Goal: Task Accomplishment & Management: Manage account settings

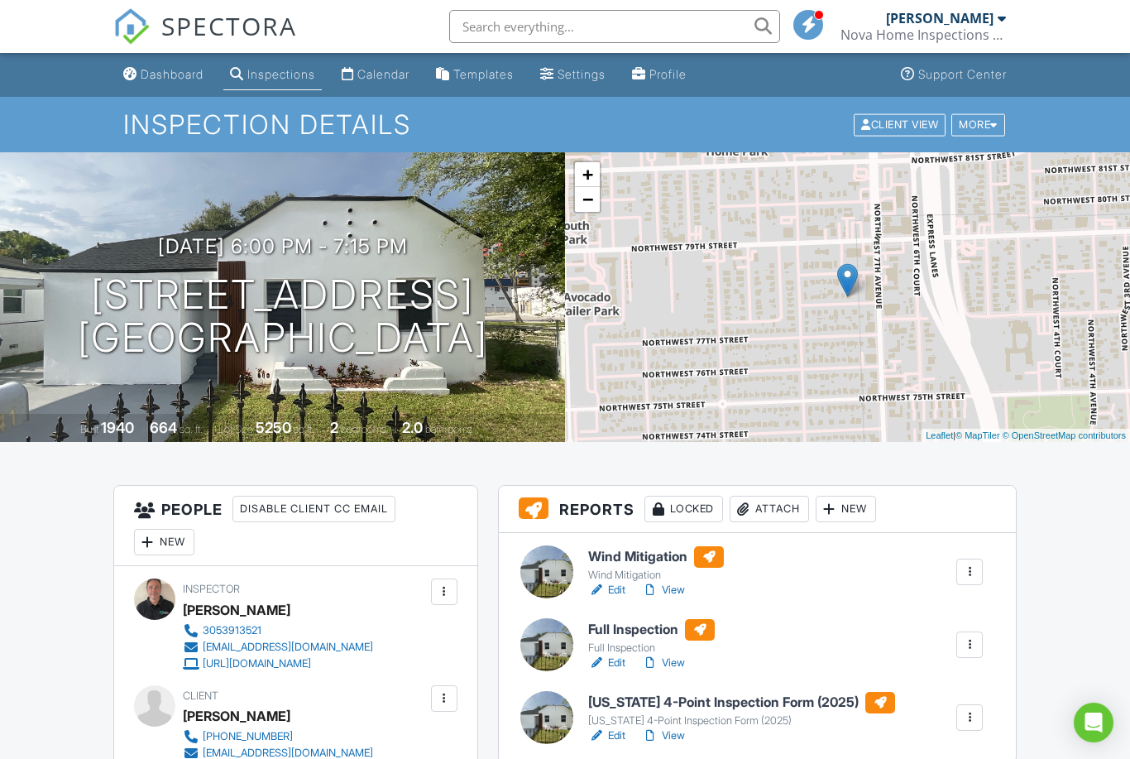
click at [160, 73] on div "Dashboard" at bounding box center [172, 74] width 63 height 14
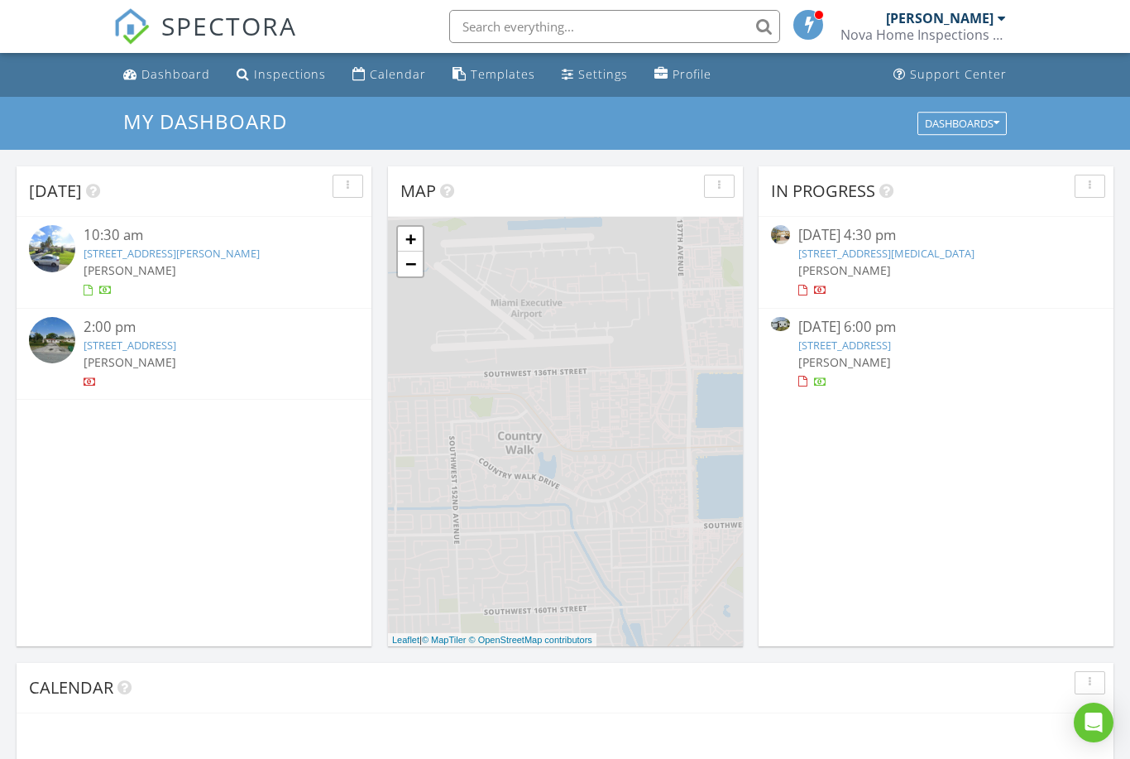
scroll to position [1507, 1131]
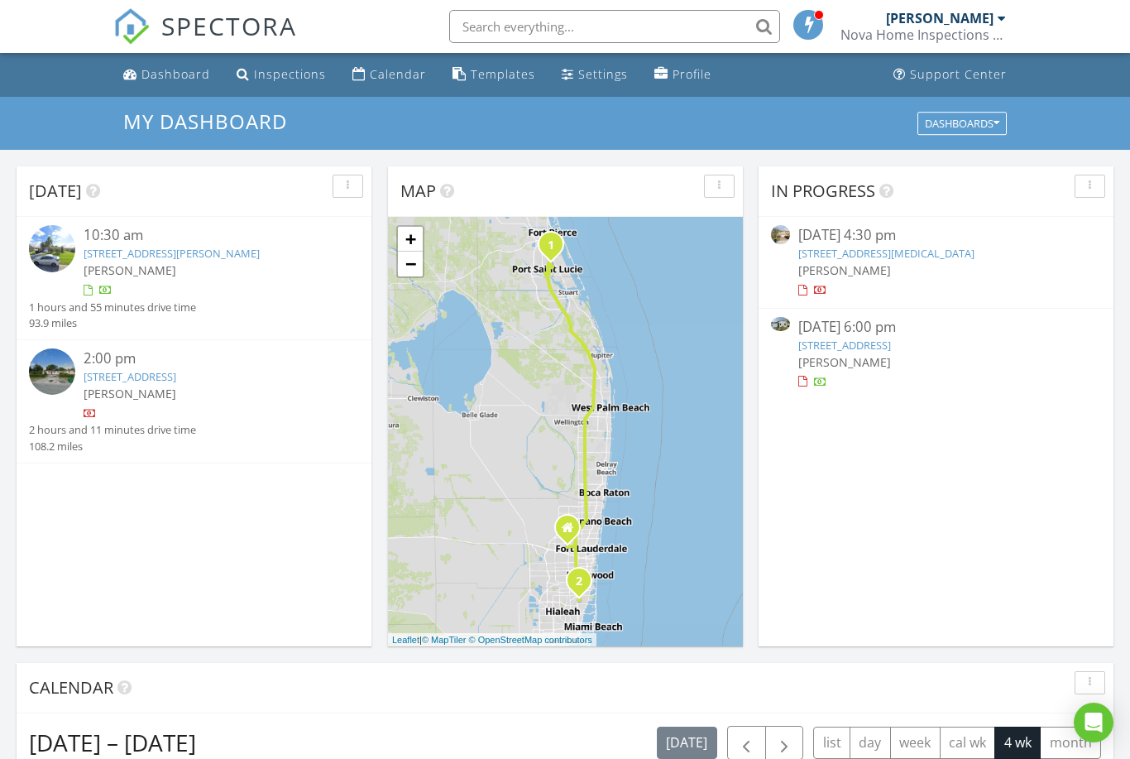
click at [137, 242] on div "10:30 am" at bounding box center [207, 235] width 247 height 21
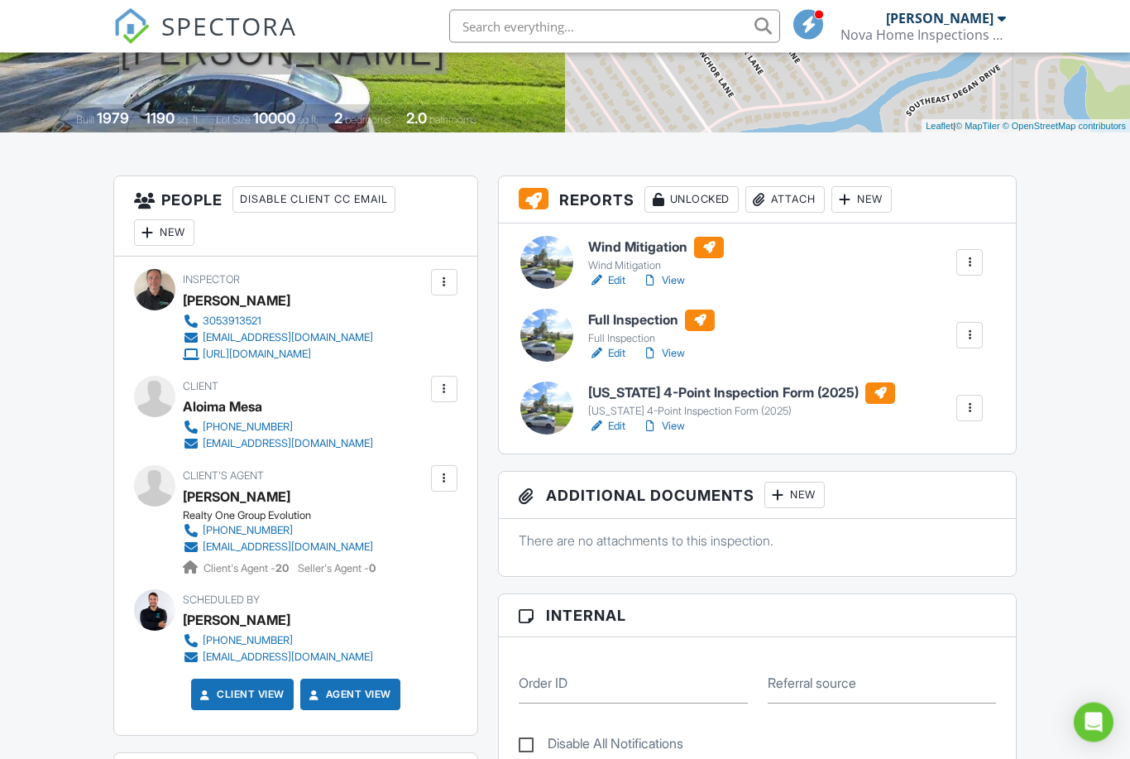
scroll to position [323, 0]
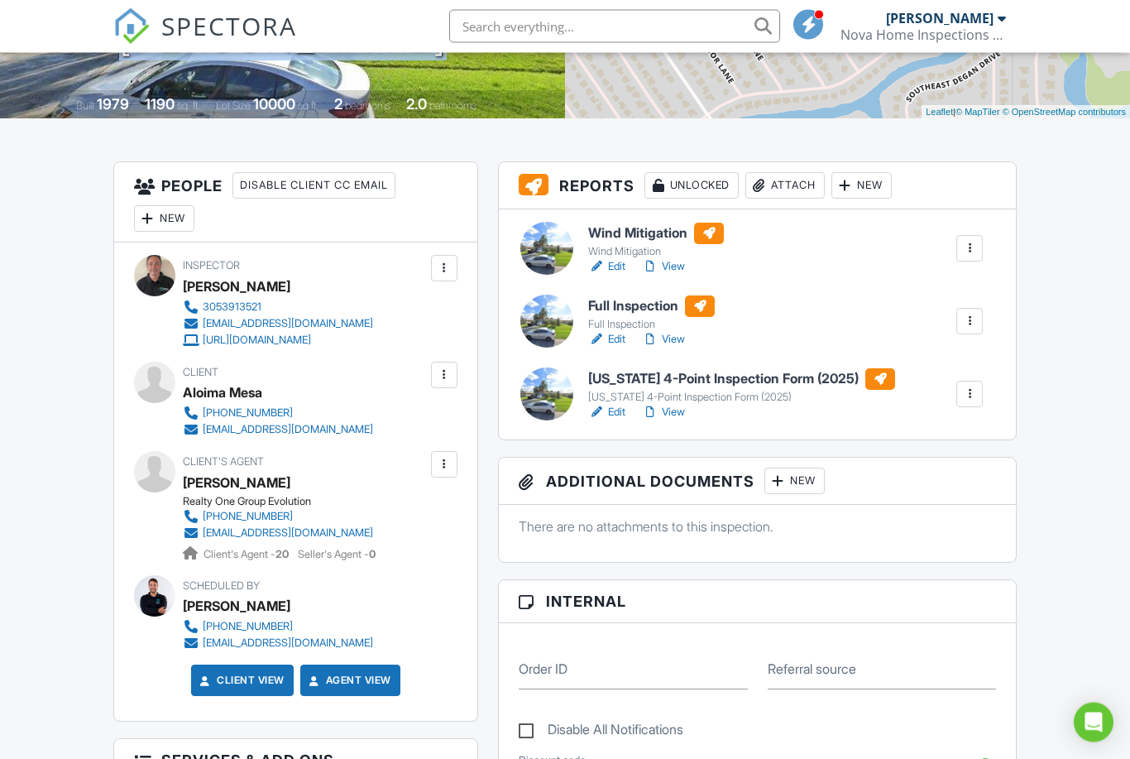
click at [803, 482] on div "New" at bounding box center [795, 481] width 60 height 26
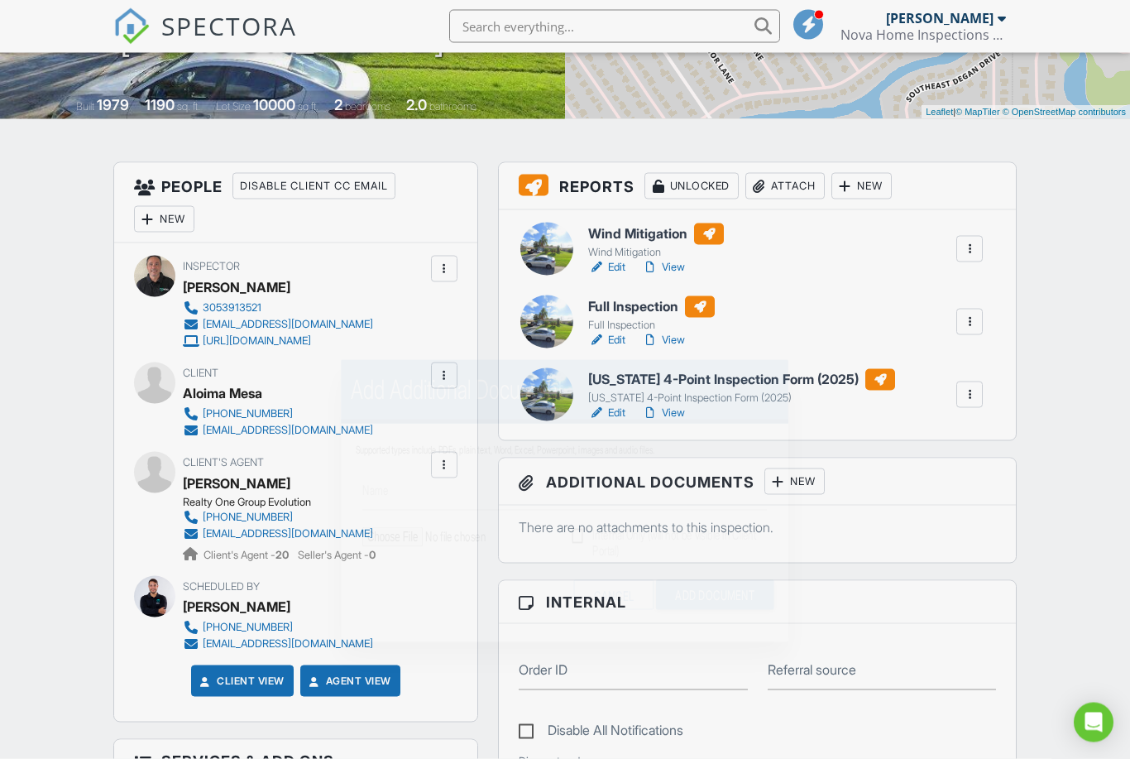
scroll to position [324, 0]
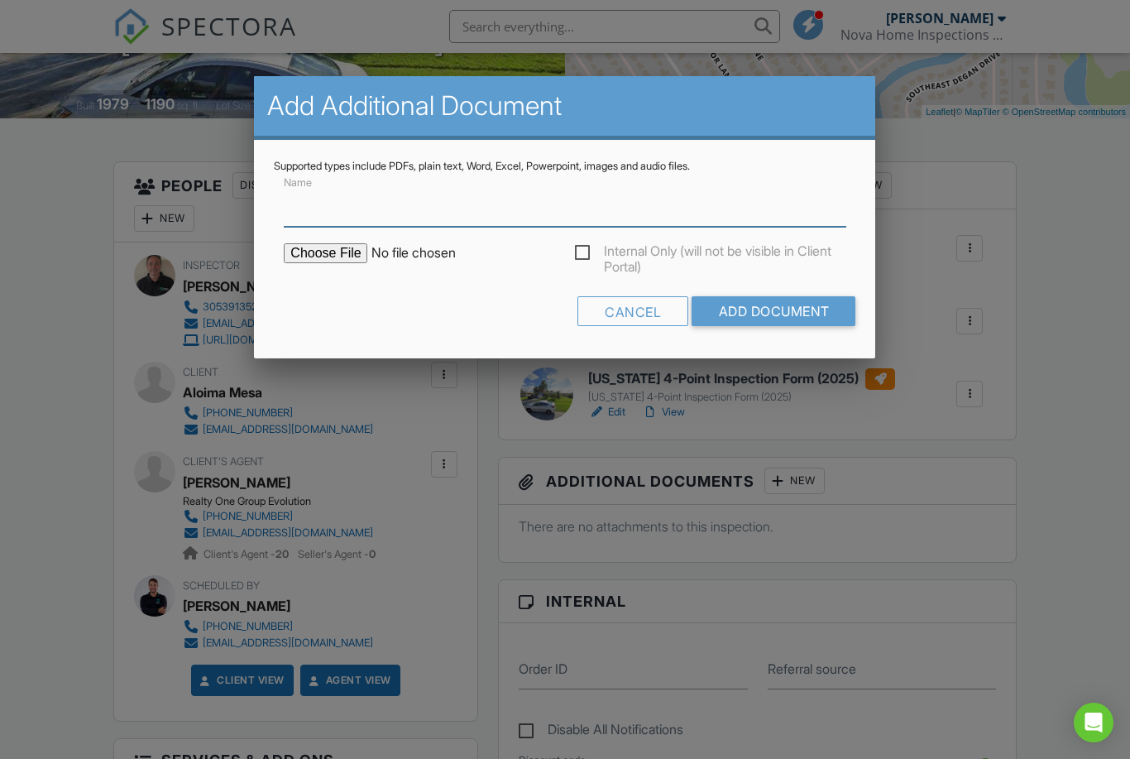
click at [422, 217] on input "Name" at bounding box center [565, 206] width 562 height 41
type input "Permit Records"
click at [331, 320] on div "Cancel Add Document" at bounding box center [565, 317] width 582 height 42
click at [342, 257] on input "file" at bounding box center [424, 253] width 281 height 20
type input "C:\fakepath\BuildFaxReport_20250828072831028640-PI5NP7-766192548.pdf"
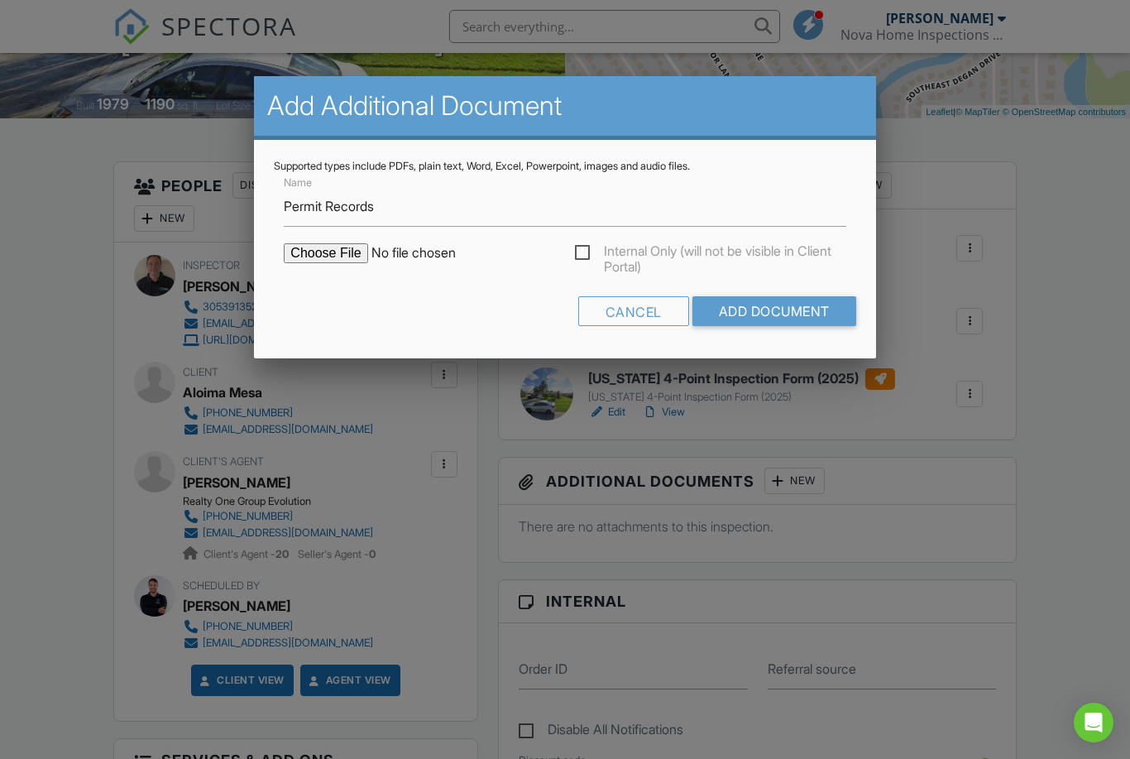
click at [793, 311] on input "Add Document" at bounding box center [775, 311] width 164 height 30
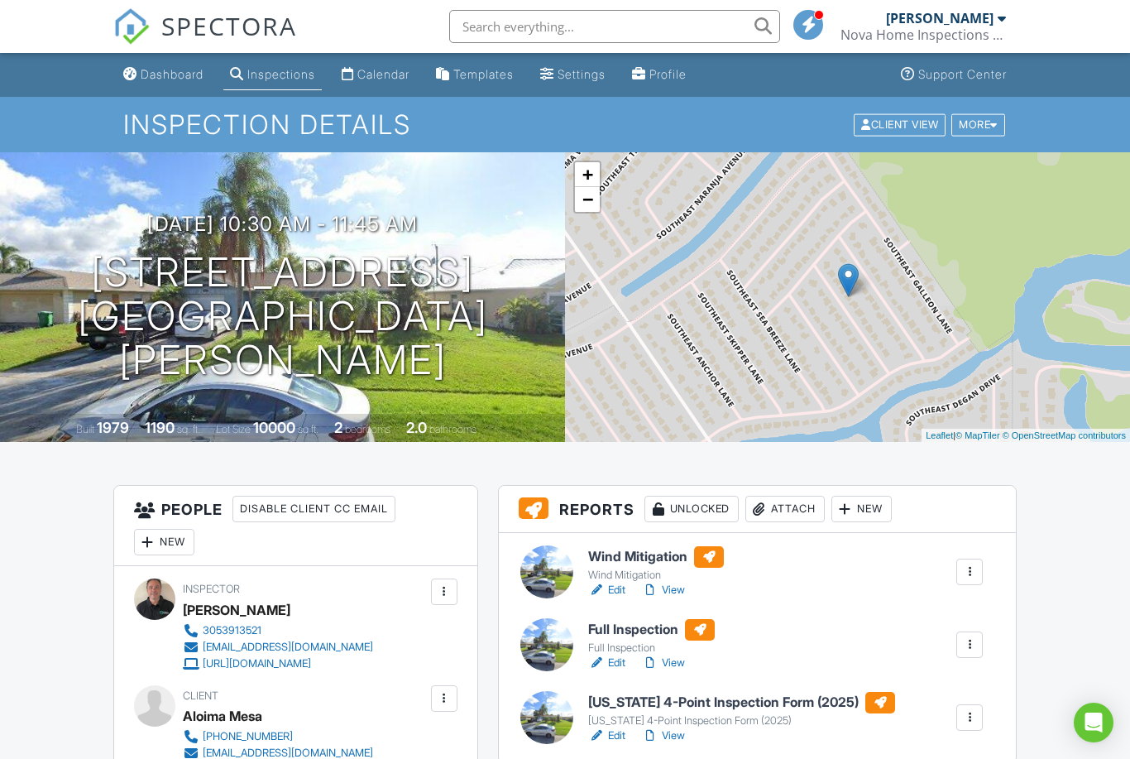
click at [384, 79] on div "Calendar" at bounding box center [383, 74] width 52 height 14
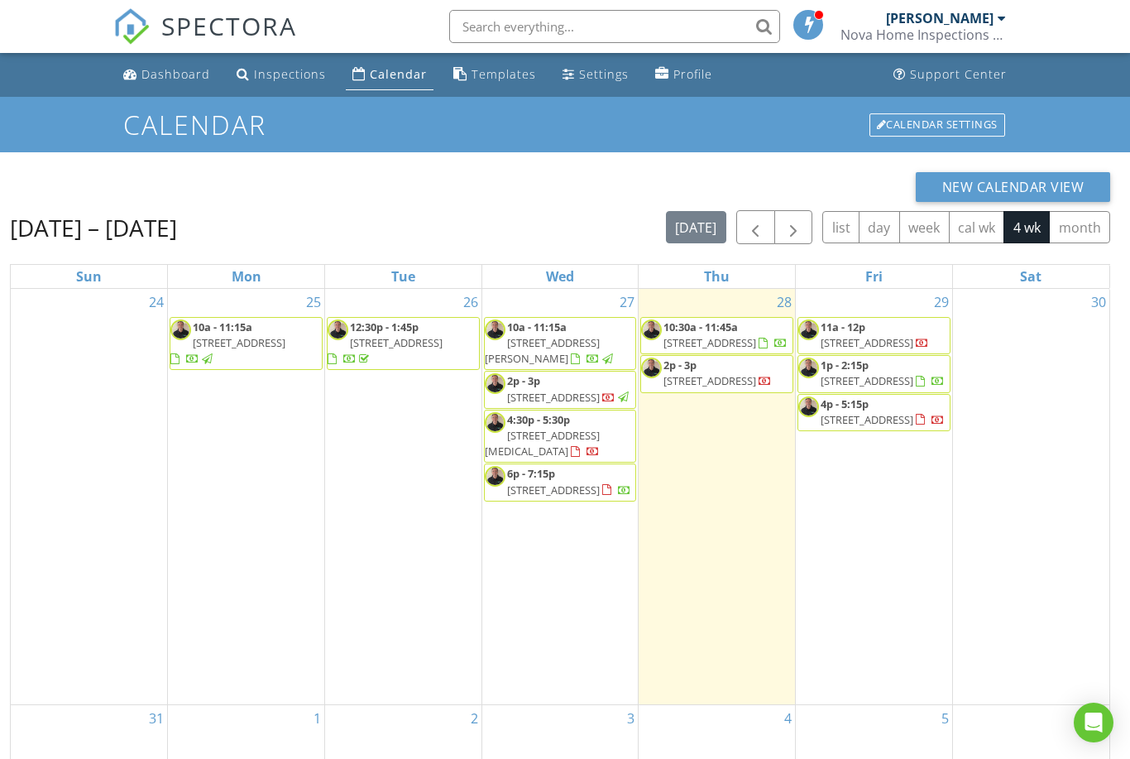
click at [577, 497] on span "[STREET_ADDRESS]" at bounding box center [553, 489] width 93 height 15
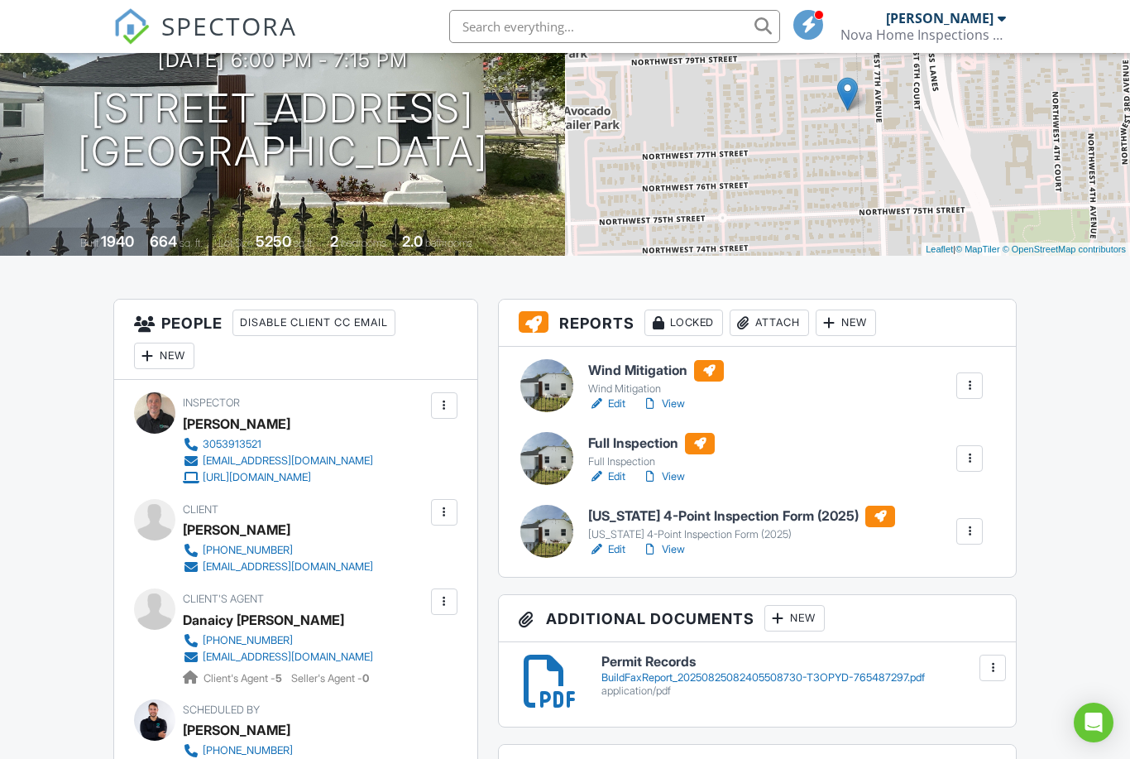
scroll to position [187, 0]
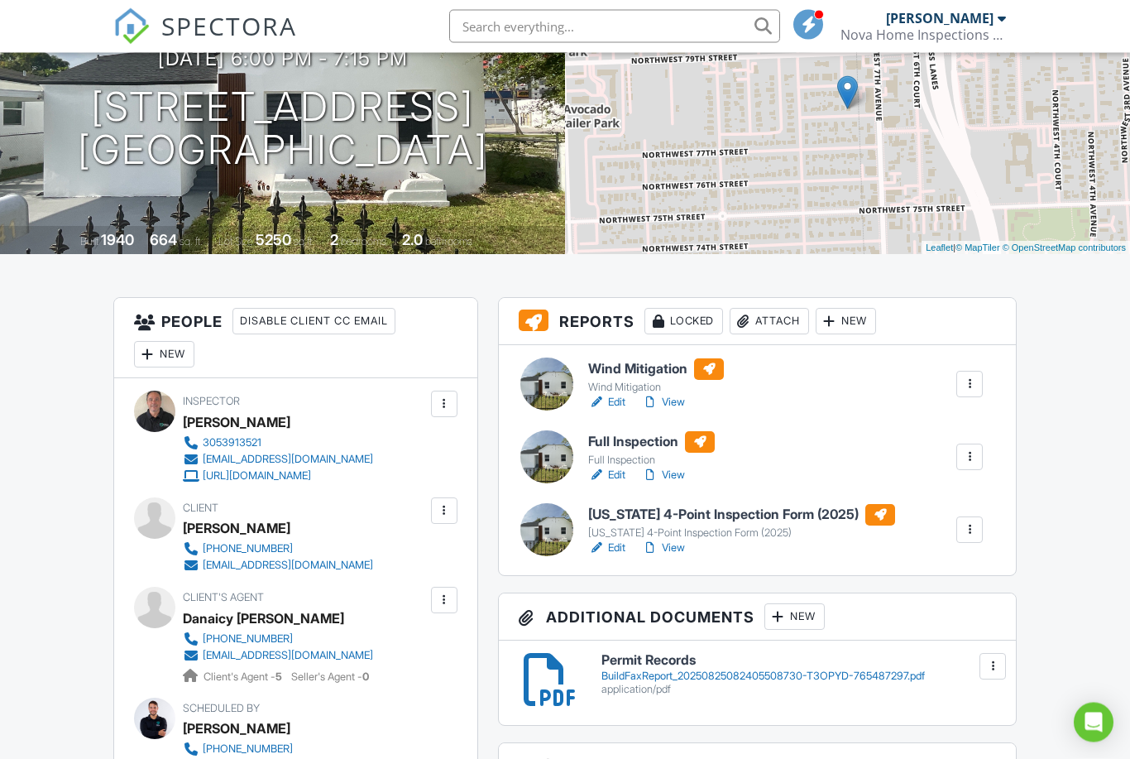
click at [627, 448] on h6 "Full Inspection" at bounding box center [651, 443] width 127 height 22
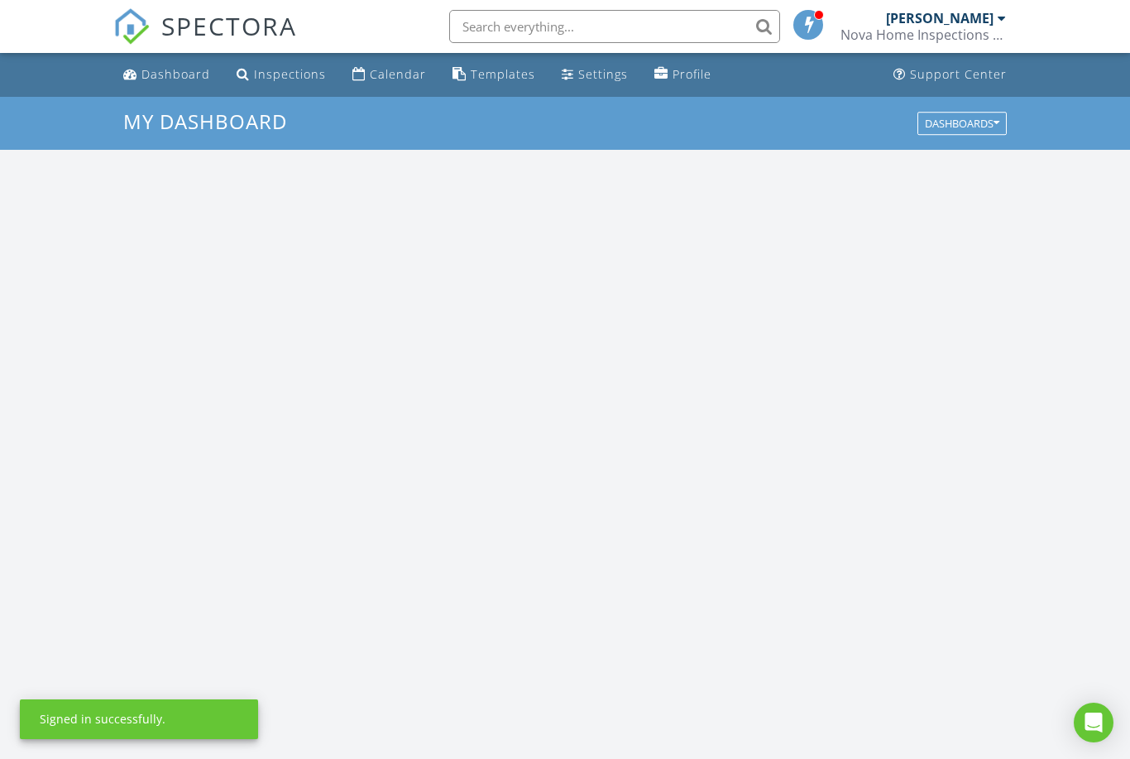
scroll to position [1507, 1131]
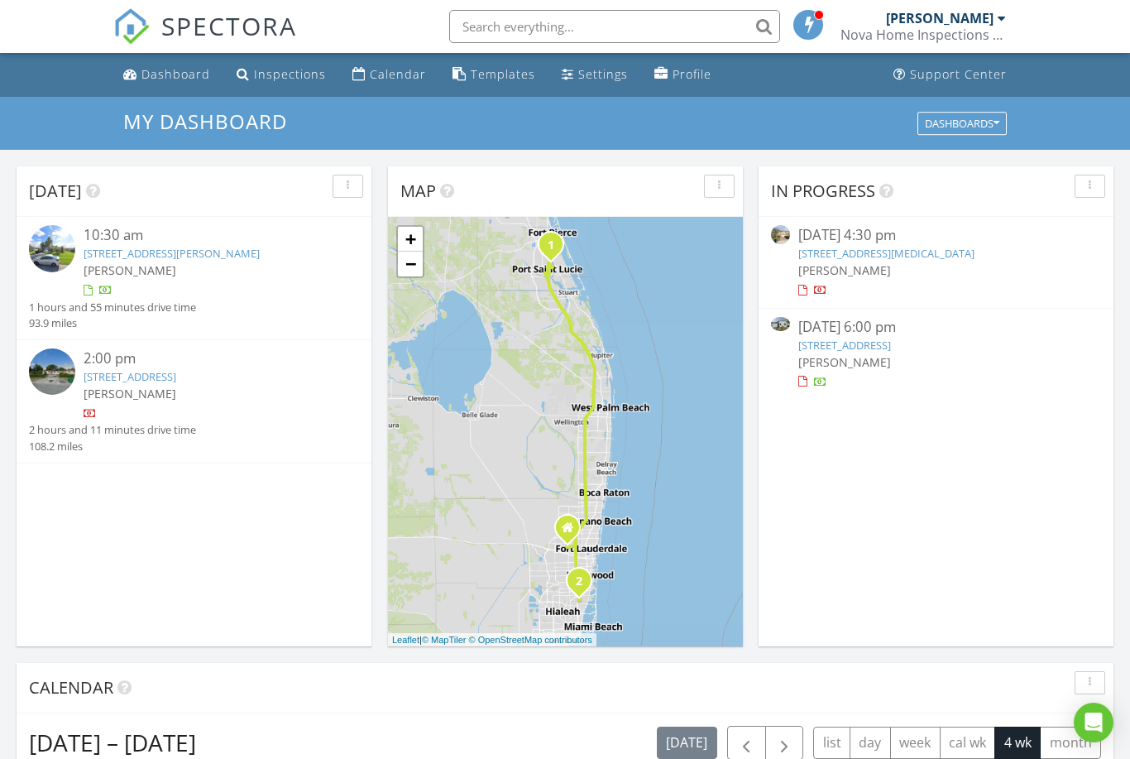
click at [379, 76] on div "Calendar" at bounding box center [398, 74] width 56 height 16
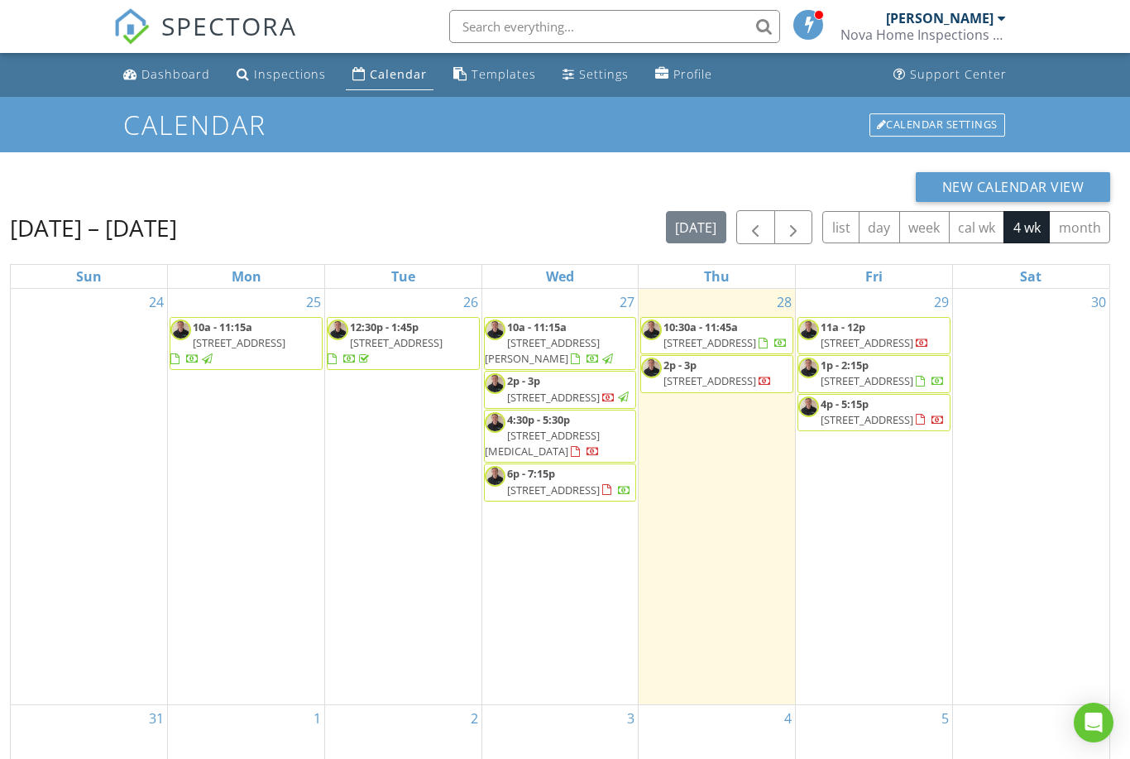
click at [759, 390] on div at bounding box center [765, 382] width 13 height 13
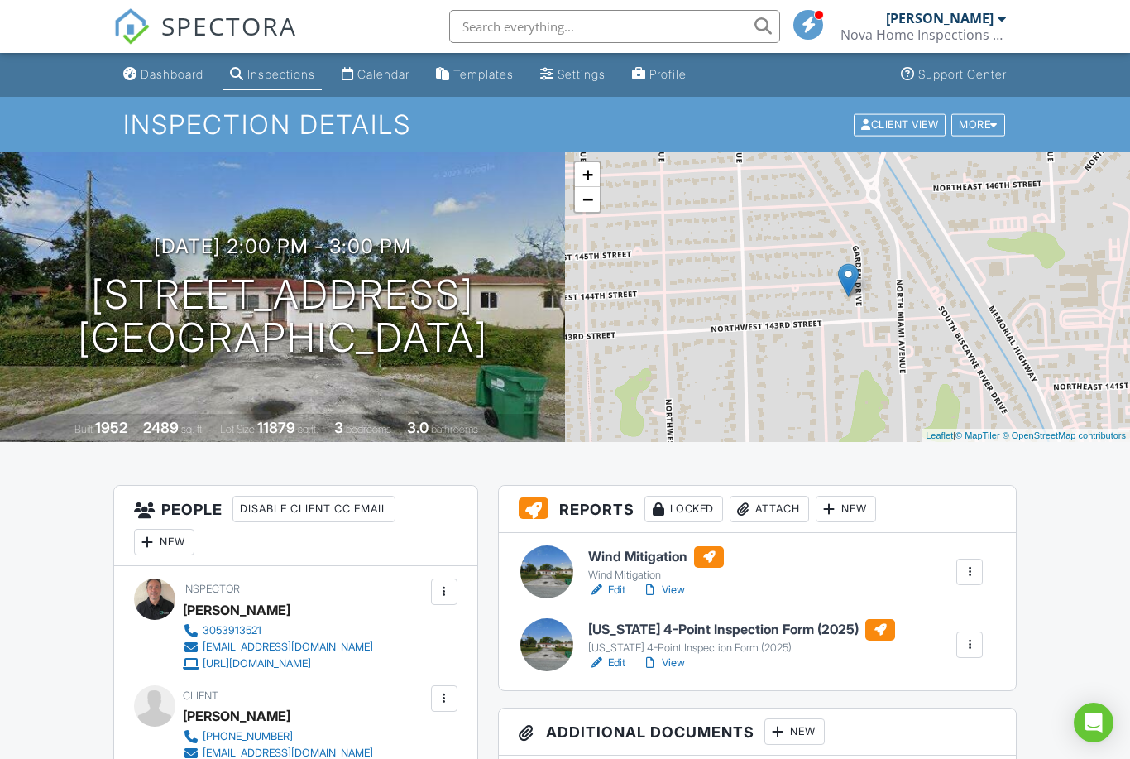
click at [386, 73] on div "Calendar" at bounding box center [383, 74] width 52 height 14
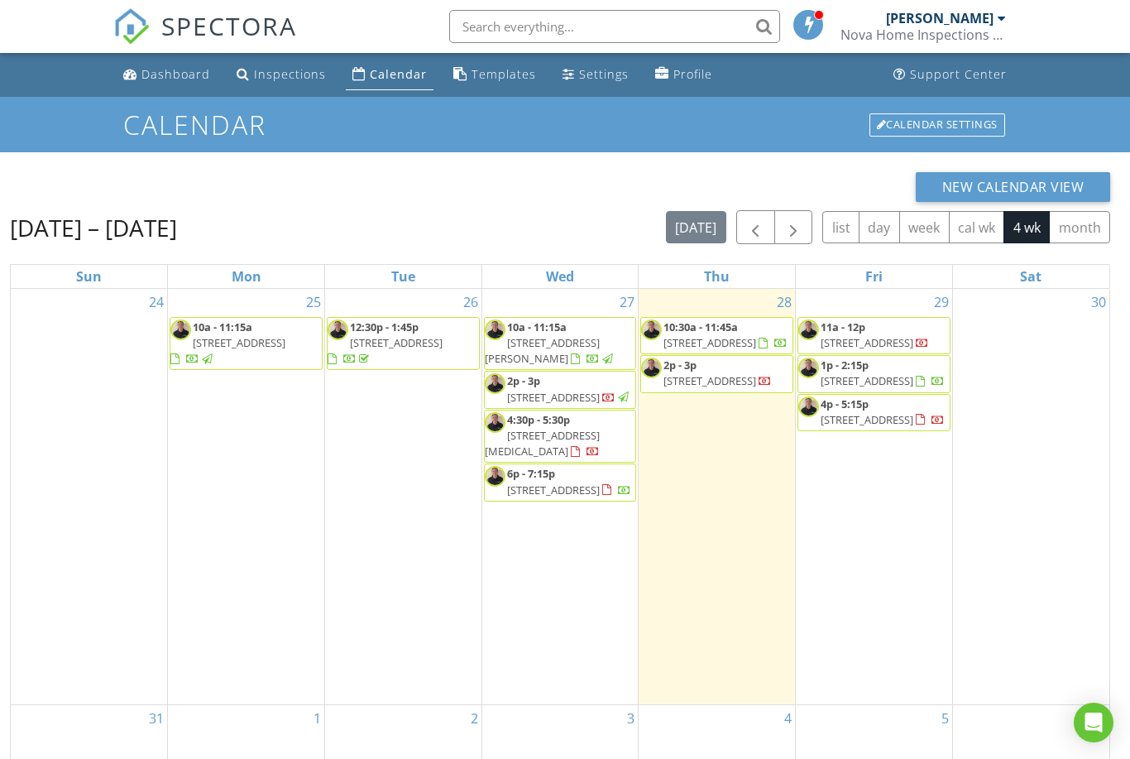
click at [561, 497] on span "[STREET_ADDRESS]" at bounding box center [553, 489] width 93 height 15
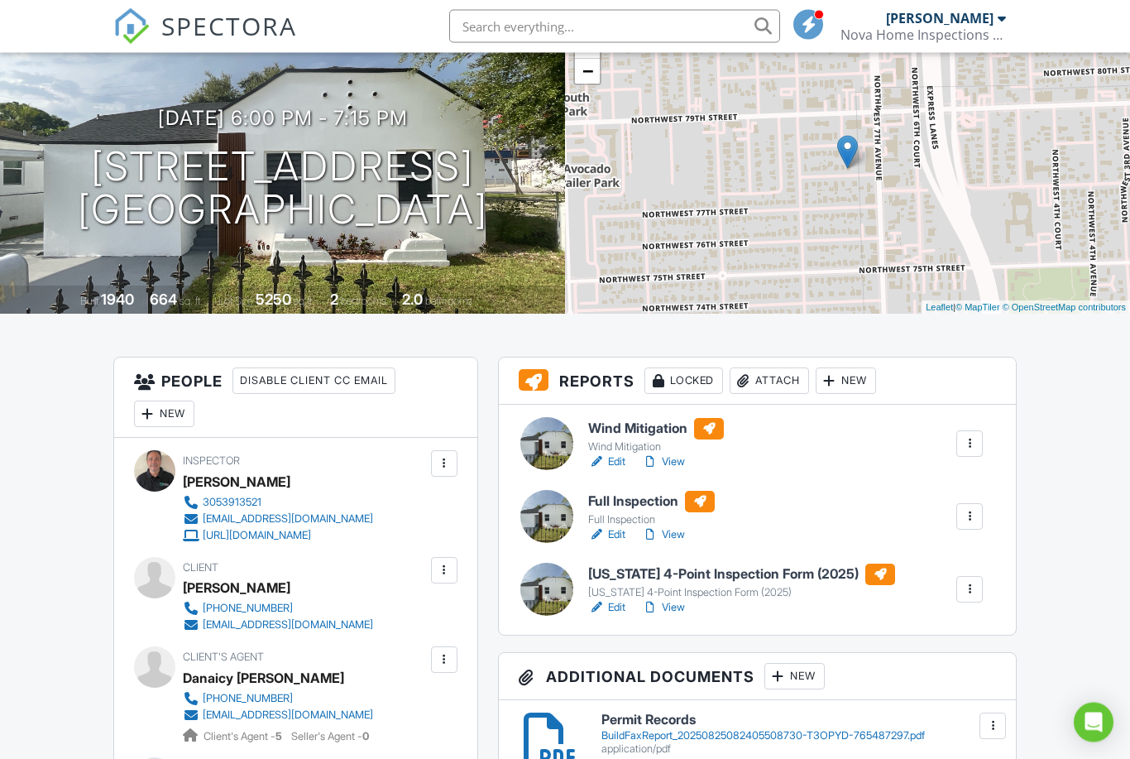
scroll to position [128, 0]
click at [623, 517] on div "Full Inspection" at bounding box center [651, 519] width 127 height 13
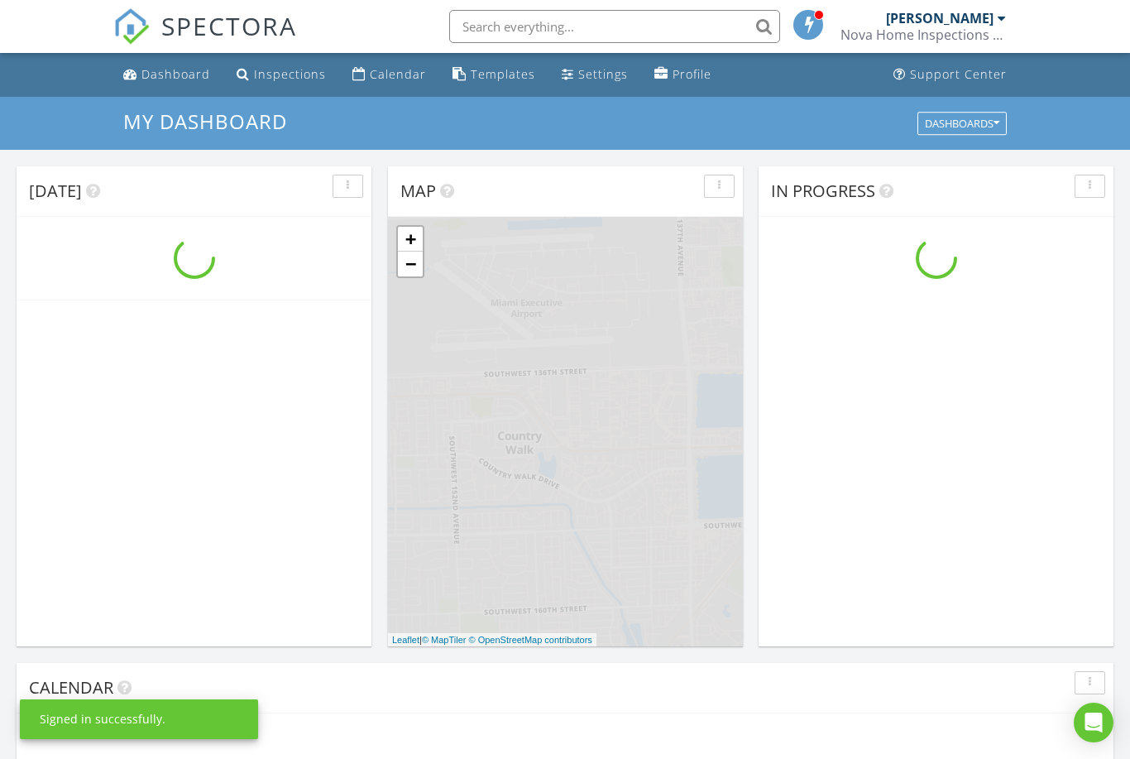
scroll to position [1507, 1131]
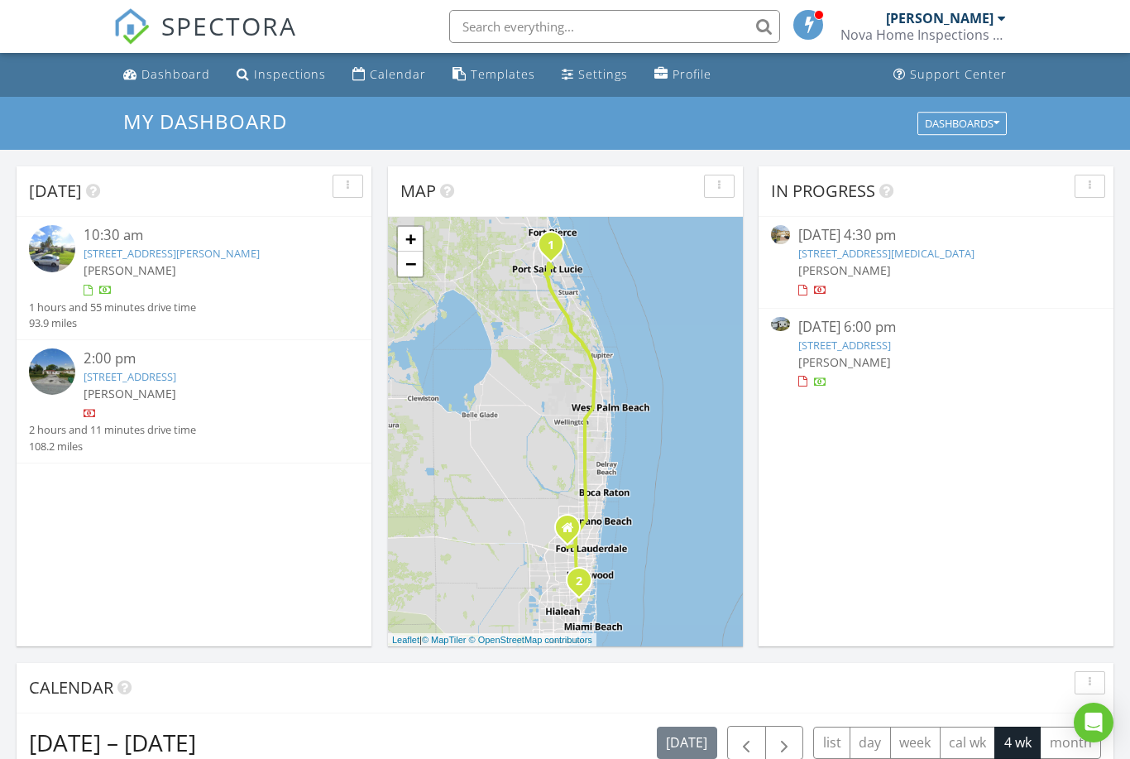
click at [385, 74] on div "Calendar" at bounding box center [398, 74] width 56 height 16
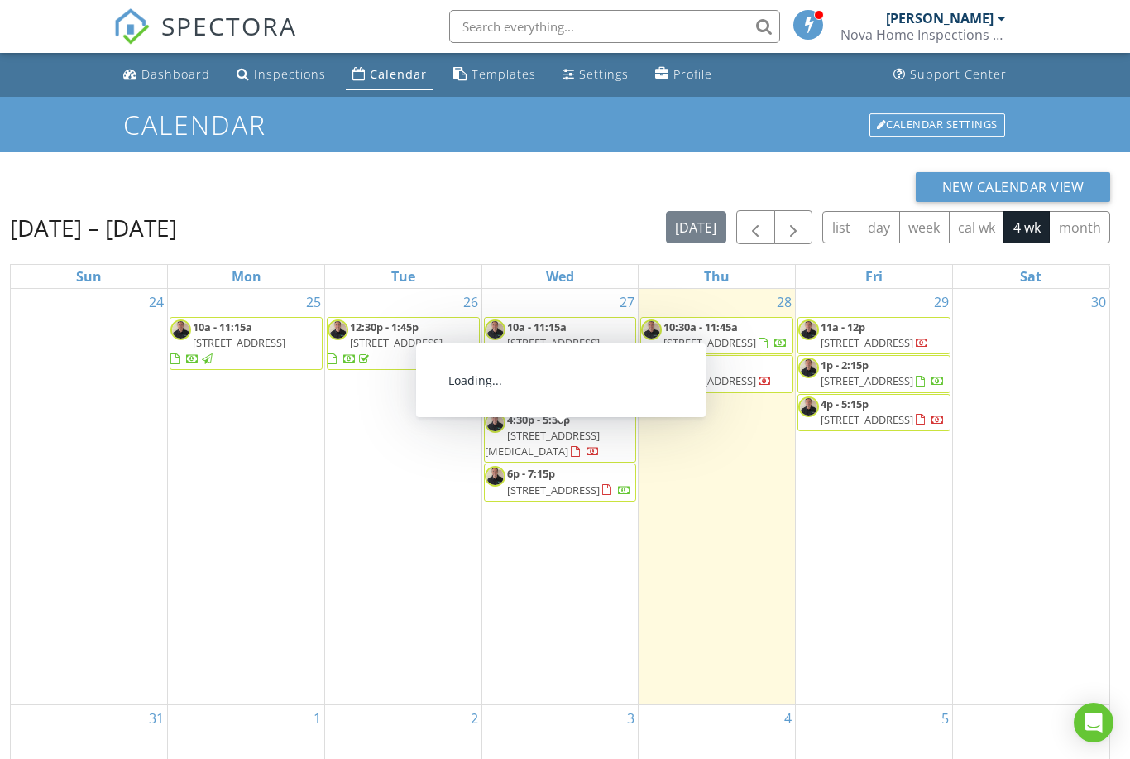
click at [554, 497] on span "[STREET_ADDRESS]" at bounding box center [553, 489] width 93 height 15
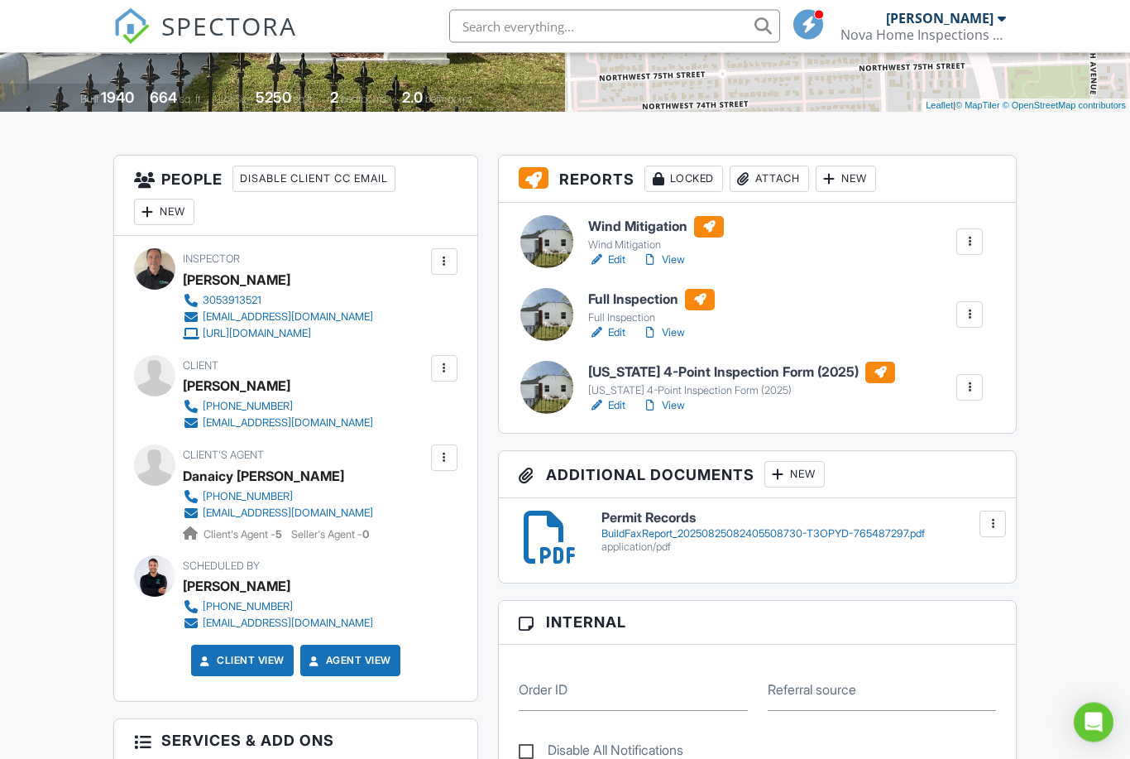
scroll to position [330, 0]
click at [627, 309] on h6 "Full Inspection" at bounding box center [651, 300] width 127 height 22
